Goal: Transaction & Acquisition: Purchase product/service

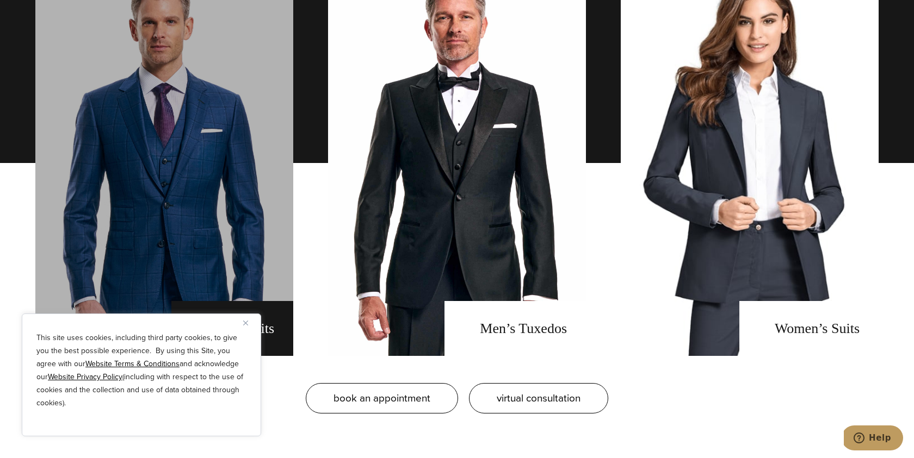
scroll to position [803, 0]
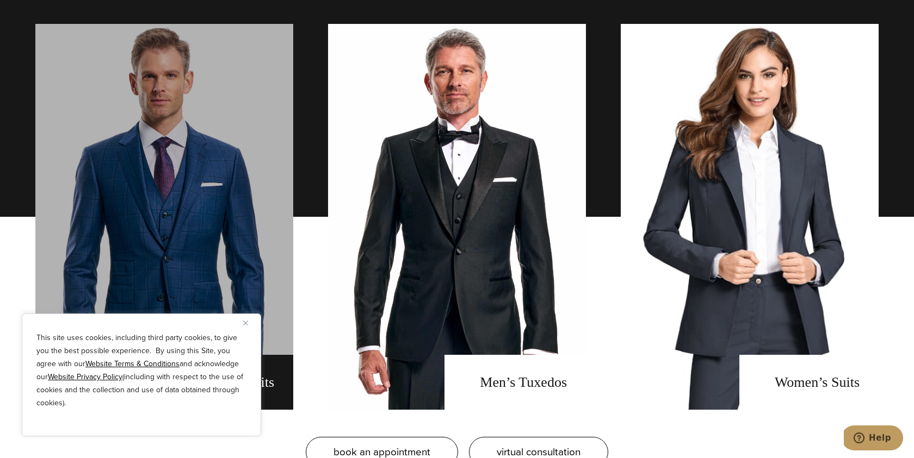
click at [230, 242] on link "men's suits" at bounding box center [164, 217] width 258 height 386
click at [243, 324] on img "Close" at bounding box center [245, 323] width 5 height 5
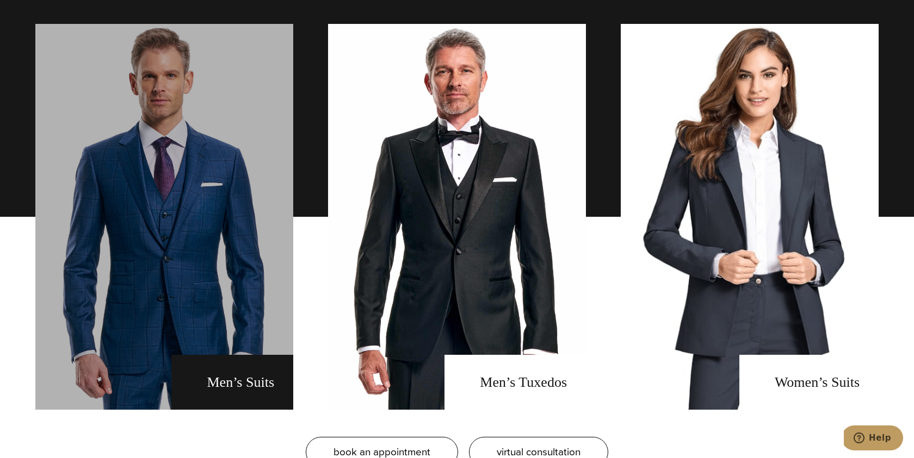
click at [244, 324] on link "men's suits" at bounding box center [164, 217] width 258 height 386
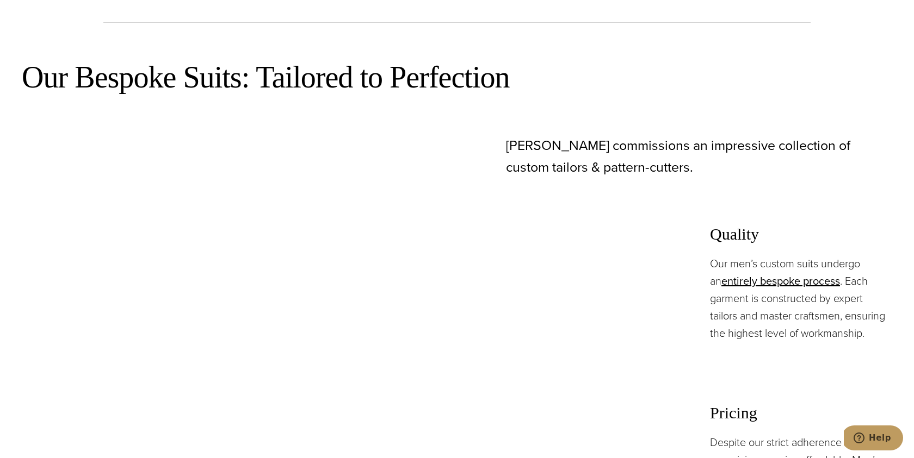
scroll to position [968, 0]
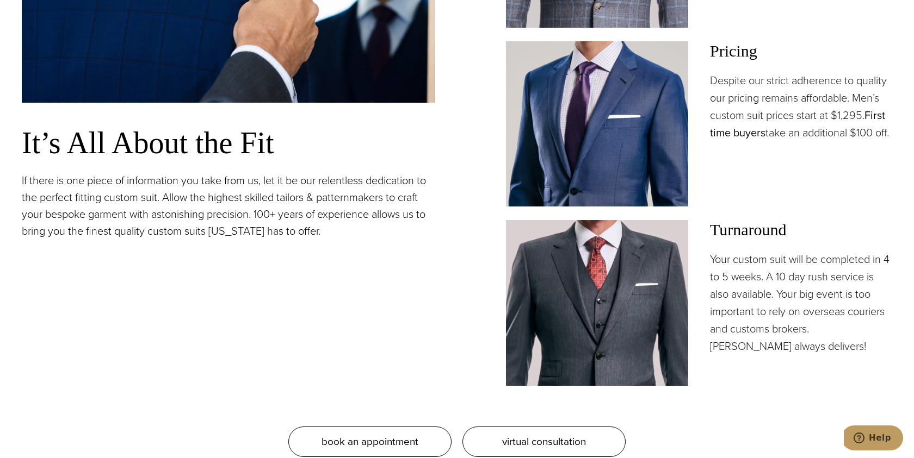
click at [883, 118] on link "First time buyers" at bounding box center [797, 124] width 175 height 34
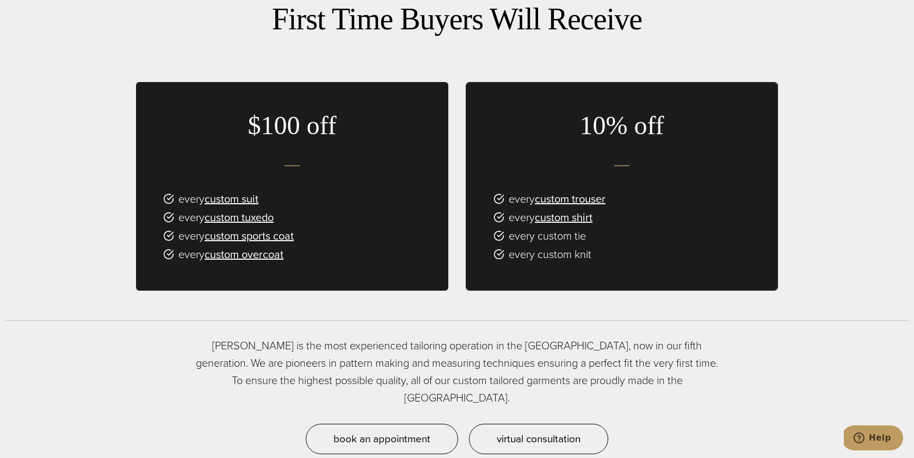
scroll to position [848, 0]
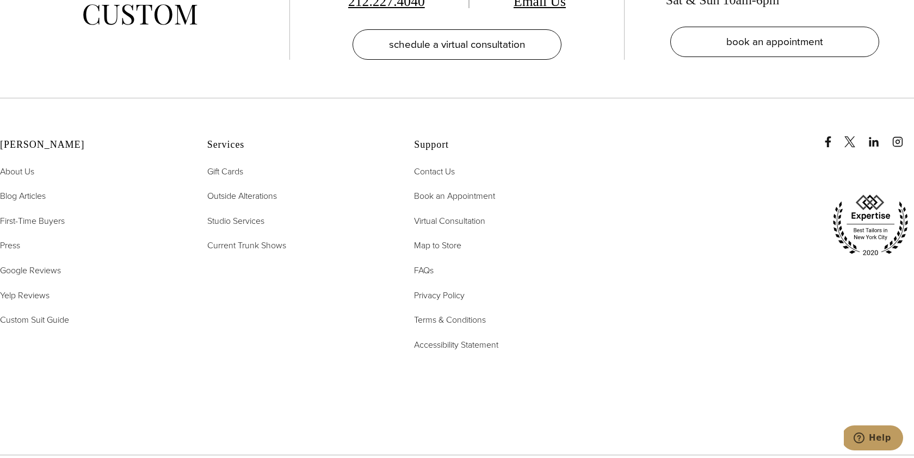
scroll to position [6779, 0]
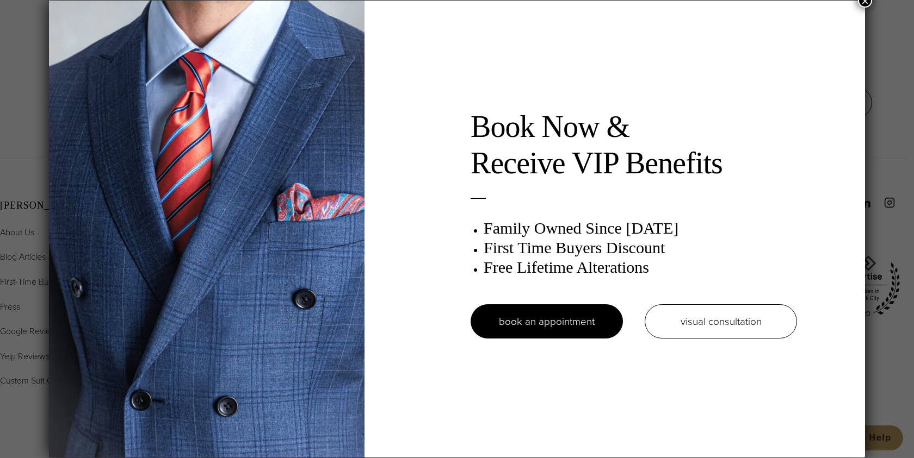
click at [867, 3] on button "×" at bounding box center [865, 0] width 14 height 14
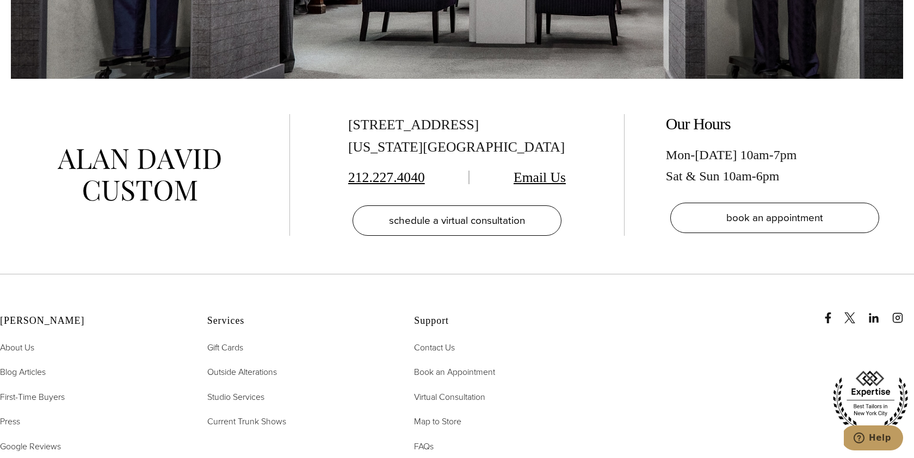
scroll to position [6485, 0]
